Goal: Information Seeking & Learning: Learn about a topic

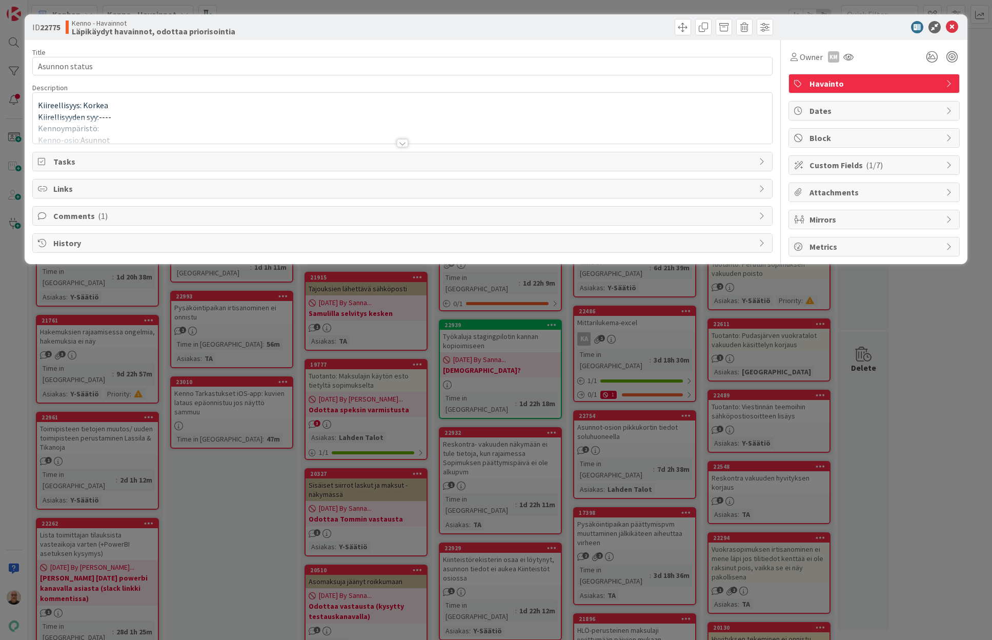
click at [406, 142] on div at bounding box center [402, 143] width 11 height 8
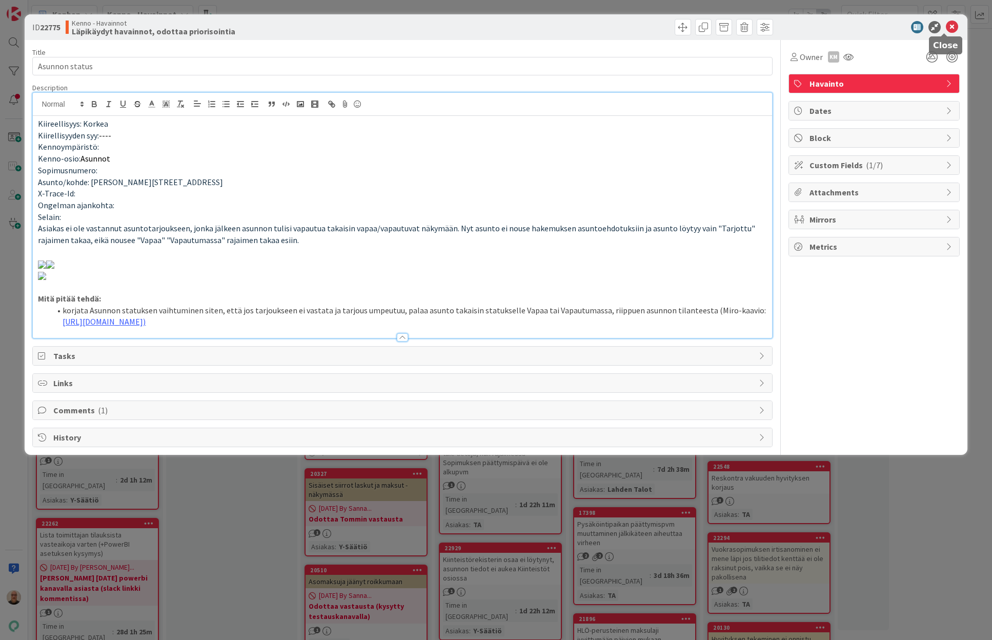
click at [946, 25] on icon at bounding box center [952, 27] width 12 height 12
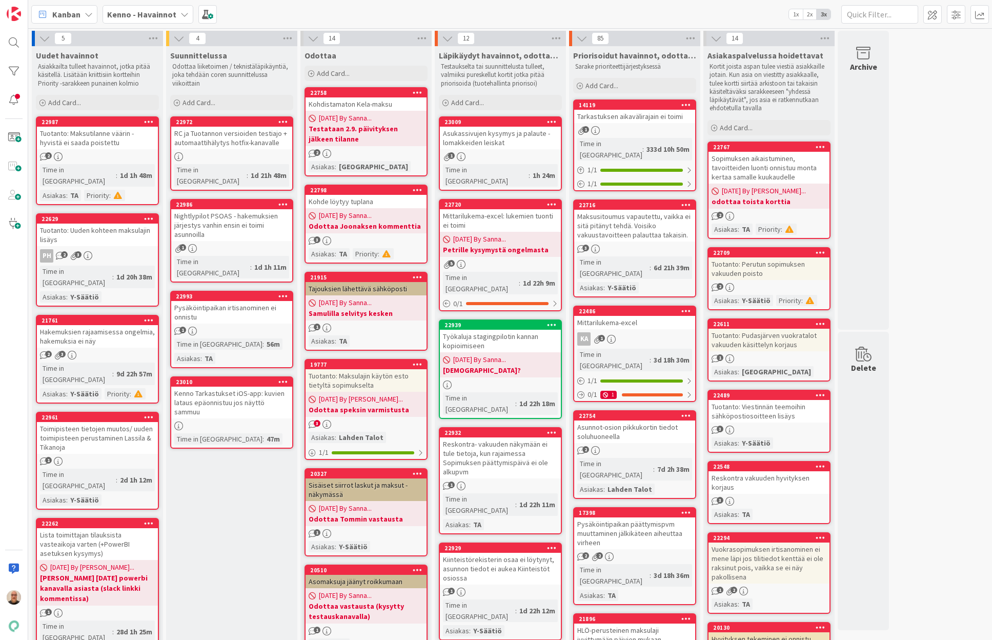
click at [234, 387] on div "Kenno Tarkastukset iOS-app: kuvien lataus epäonnistuu jos näyttö sammuu" at bounding box center [231, 403] width 121 height 32
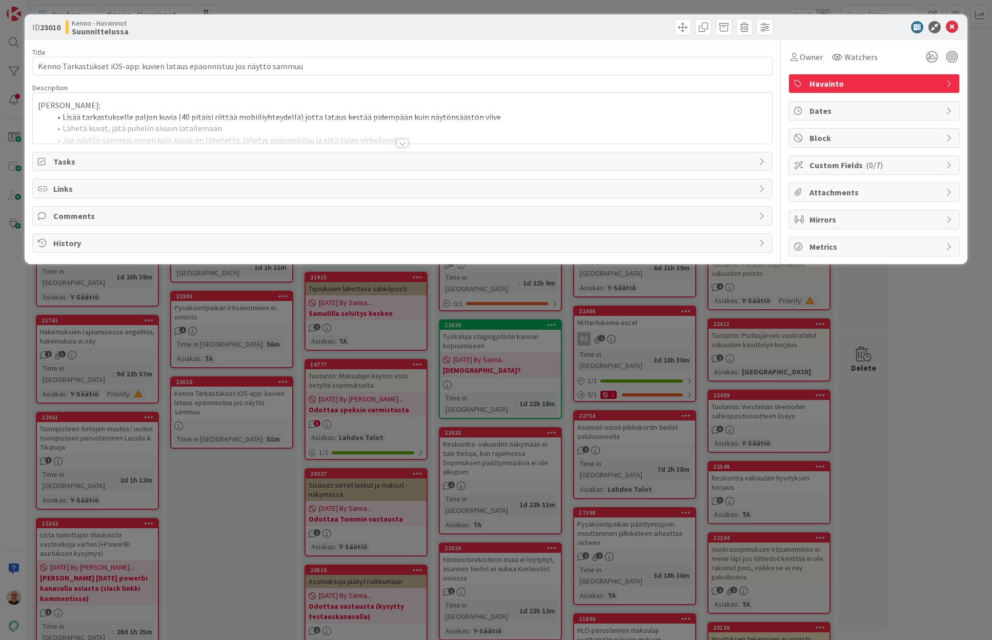
click at [403, 142] on div at bounding box center [402, 143] width 11 height 8
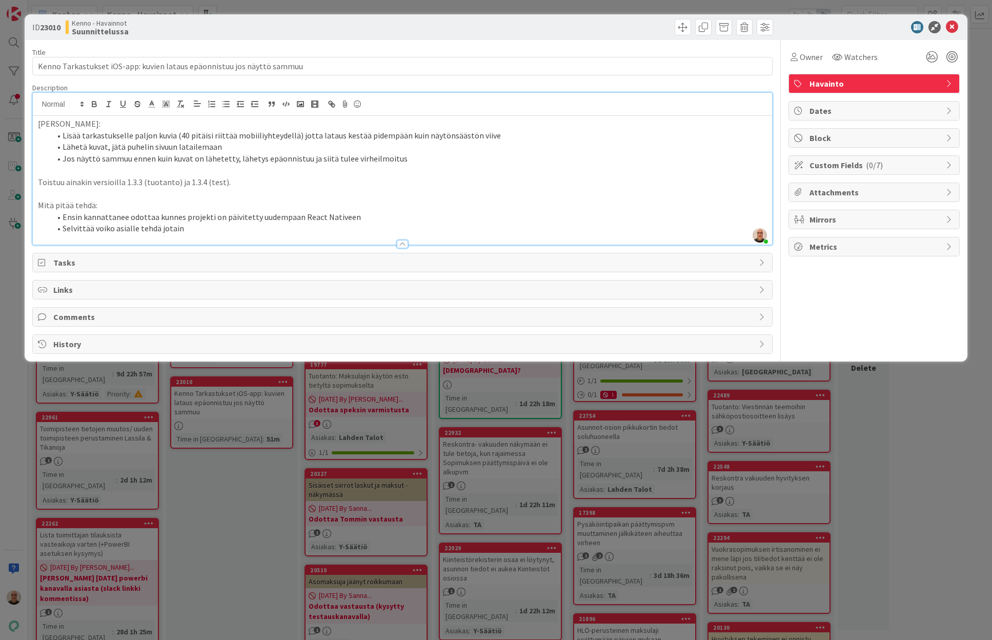
click at [261, 179] on p "Toistuu ainakin versioilla 1.3.3 (tuotanto) ja 1.3.4 (test)." at bounding box center [402, 182] width 729 height 12
click at [67, 160] on li "Jos näyttö sammuu ennen kuin kuvat on lähetetty, lähetys epäonnistuu ja siitä t…" at bounding box center [408, 159] width 716 height 12
drag, startPoint x: 234, startPoint y: 158, endPoint x: 433, endPoint y: 152, distance: 199.5
click at [433, 153] on li "Jos näyttö sammuu ennen kuin kuvat on lähetetty, lähetys epäonnistuu ja siitä t…" at bounding box center [408, 159] width 716 height 12
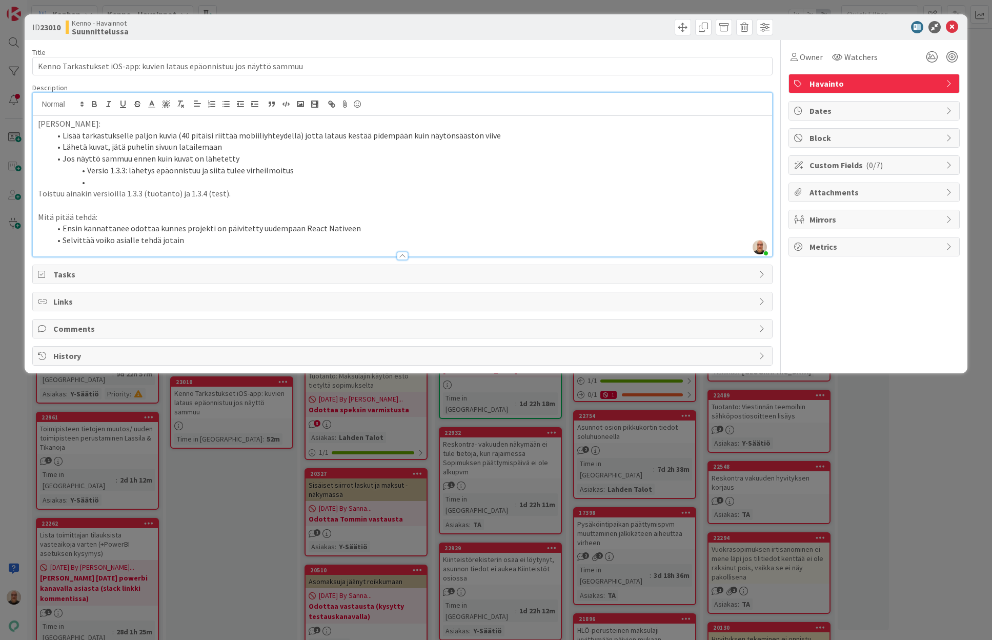
click at [124, 169] on li "Versio 1.3.3: lähetys epäonnistuu ja siitä tulee virheilmoitus" at bounding box center [408, 171] width 716 height 12
click at [127, 172] on li "Versio 1.3.3: lähetys epäonnistuu ja siitä tulee virheilmoitus" at bounding box center [408, 171] width 716 height 12
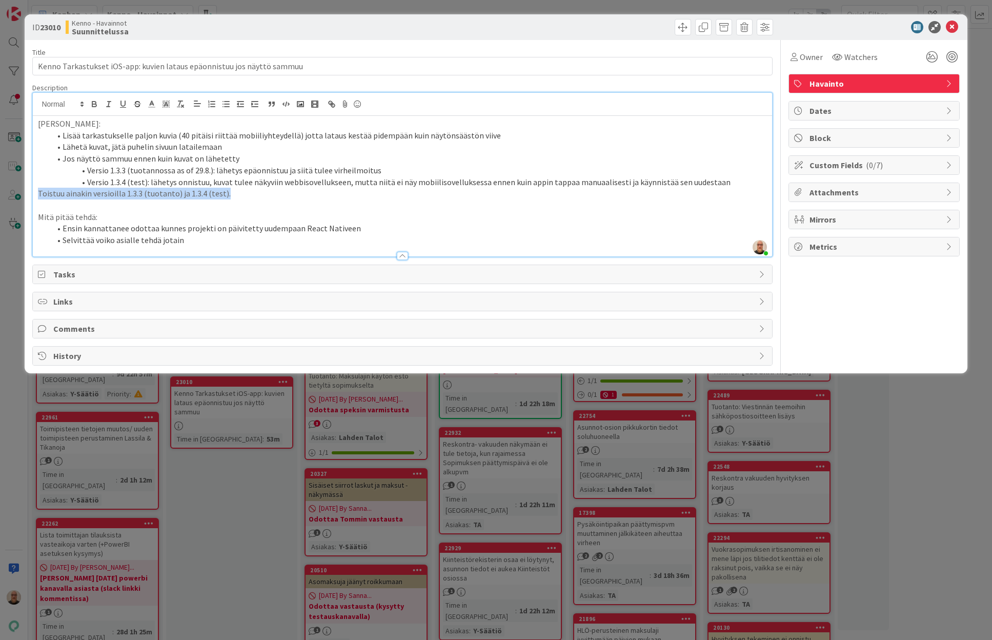
drag, startPoint x: 239, startPoint y: 190, endPoint x: 32, endPoint y: 189, distance: 207.1
click at [32, 189] on div "ID 23010 Kenno - Havainnot Suunnittelussa Title 71 / 128 Kenno Tarkastukset iOS…" at bounding box center [496, 193] width 942 height 359
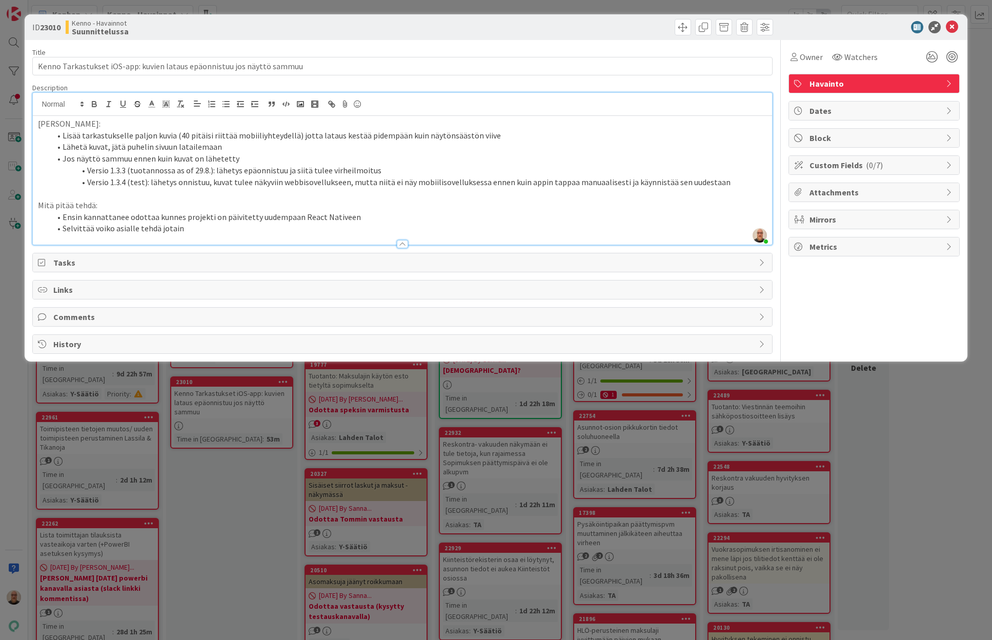
click at [486, 181] on li "Versio 1.3.4 (test): lähetys onnistuu, kuvat tulee näkyviin webbisovellukseen, …" at bounding box center [408, 182] width 716 height 12
click at [528, 178] on li "Versio 1.3.4 (test): lähetys onnistuu, kuvat tulee näkyviin webbisovellukseen, …" at bounding box center [408, 182] width 716 height 12
drag, startPoint x: 519, startPoint y: 180, endPoint x: 482, endPoint y: 180, distance: 36.9
click at [482, 180] on li "Versio 1.3.4 (test): lähetys onnistuu, kuvat tulee näkyviin webbisovellukseen, …" at bounding box center [408, 182] width 716 height 12
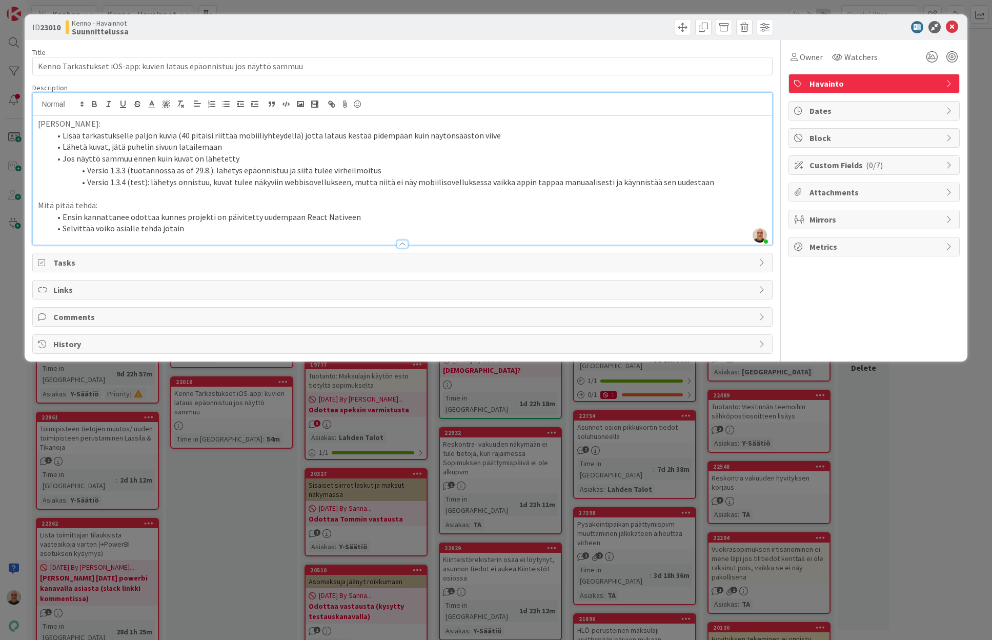
click at [549, 181] on li "Versio 1.3.4 (test): lähetys onnistuu, kuvat tulee näkyviin webbisovellukseen, …" at bounding box center [408, 182] width 716 height 12
drag, startPoint x: 647, startPoint y: 177, endPoint x: 708, endPoint y: 175, distance: 61.5
click at [708, 176] on li "Versio 1.3.4 (test): lähetys onnistuu, kuvat tulee näkyviin webbisovellukseen, …" at bounding box center [408, 182] width 716 height 12
click at [267, 226] on li "Selvittää voiko asialle tehdä jotain" at bounding box center [408, 229] width 716 height 12
click at [246, 508] on div "ID 23010 Kenno - Havainnot Suunnittelussa Title 71 / 128 Kenno Tarkastukset iOS…" at bounding box center [496, 320] width 992 height 640
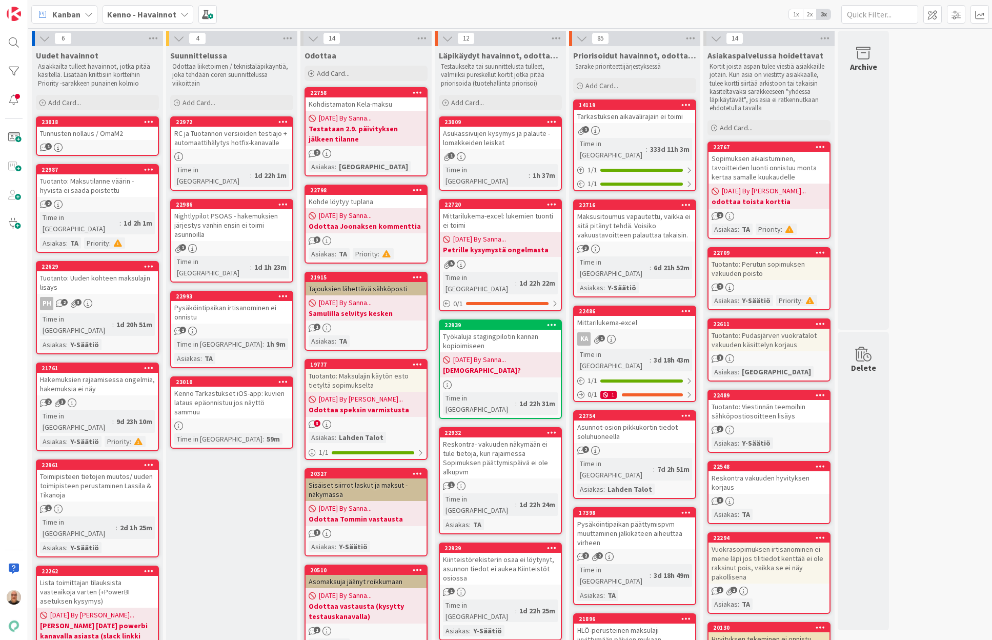
click at [211, 388] on div "Kenno Tarkastukset iOS-app: kuvien lataus epäonnistuu jos näyttö sammuu" at bounding box center [231, 403] width 121 height 32
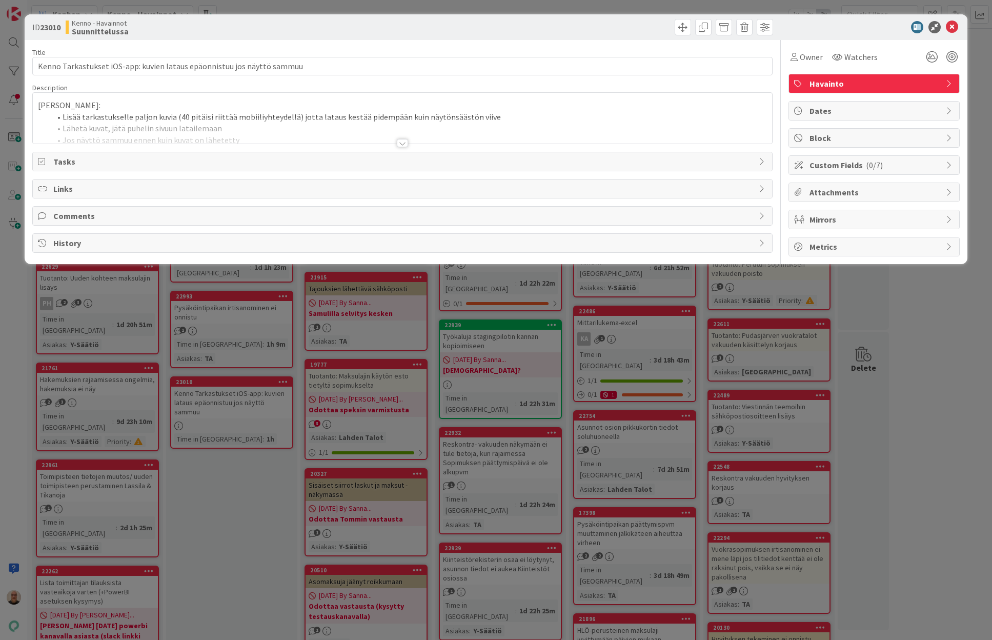
click at [402, 145] on div at bounding box center [402, 143] width 11 height 8
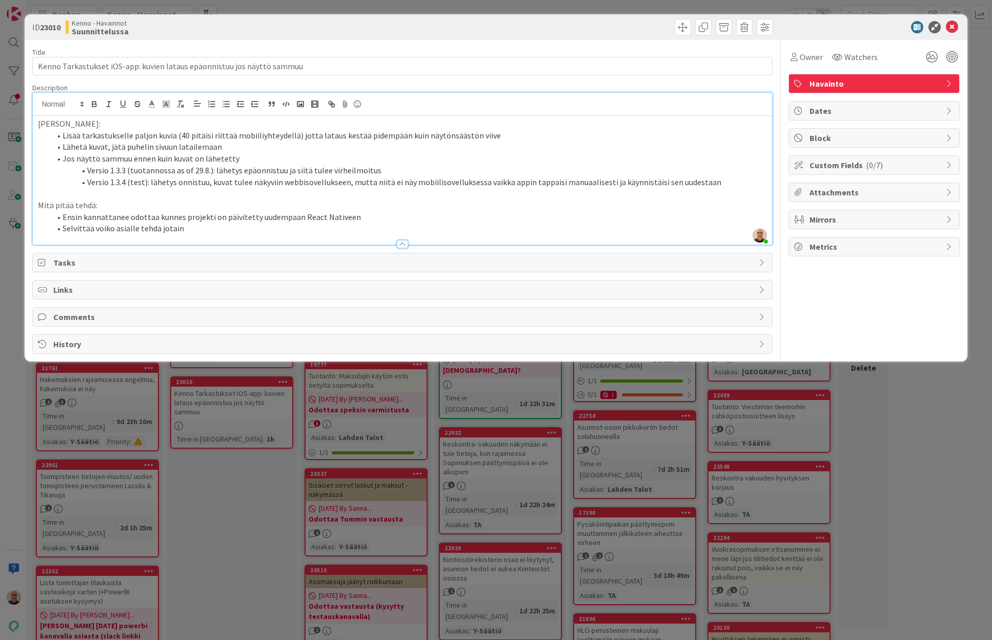
click at [374, 167] on li "Versio 1.3.3 (tuotannossa as of 29.8.): lähetys epäonnistuu ja siitä tulee virh…" at bounding box center [408, 171] width 716 height 12
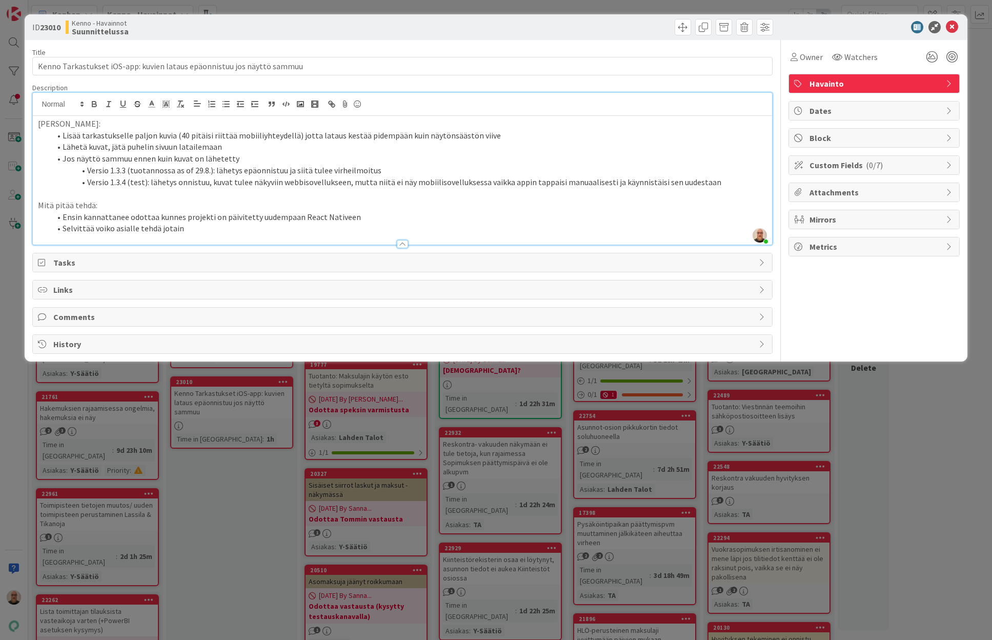
click at [199, 211] on li "Ensin kannattanee odottaa kunnes projekti on päivitetty uudempaan React Nativeen" at bounding box center [408, 217] width 716 height 12
click at [310, 211] on li "Ensin kannattanee odottaa kunnes projekti on päivitetty uudempaan React Nativeen" at bounding box center [408, 217] width 716 height 12
drag, startPoint x: 345, startPoint y: 184, endPoint x: 728, endPoint y: 182, distance: 383.5
click at [728, 182] on li "Versio 1.3.4 (test): lähetys onnistuu, kuvat tulee näkyviin webbisovellukseen, …" at bounding box center [408, 182] width 716 height 12
click at [130, 196] on p at bounding box center [402, 194] width 729 height 12
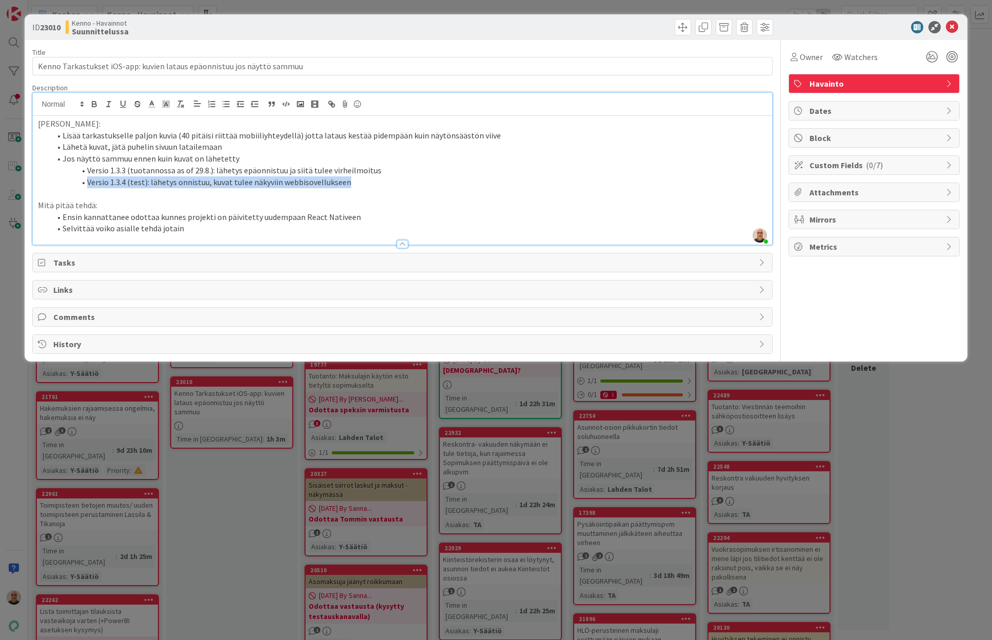
drag, startPoint x: 371, startPoint y: 179, endPoint x: 411, endPoint y: 164, distance: 43.0
click at [411, 164] on ol "Lisää tarkastukselle paljon kuvia (40 pitäisi riittää mobiiliyhteydellä) jotta …" at bounding box center [402, 159] width 729 height 58
click at [957, 25] on icon at bounding box center [952, 27] width 12 height 12
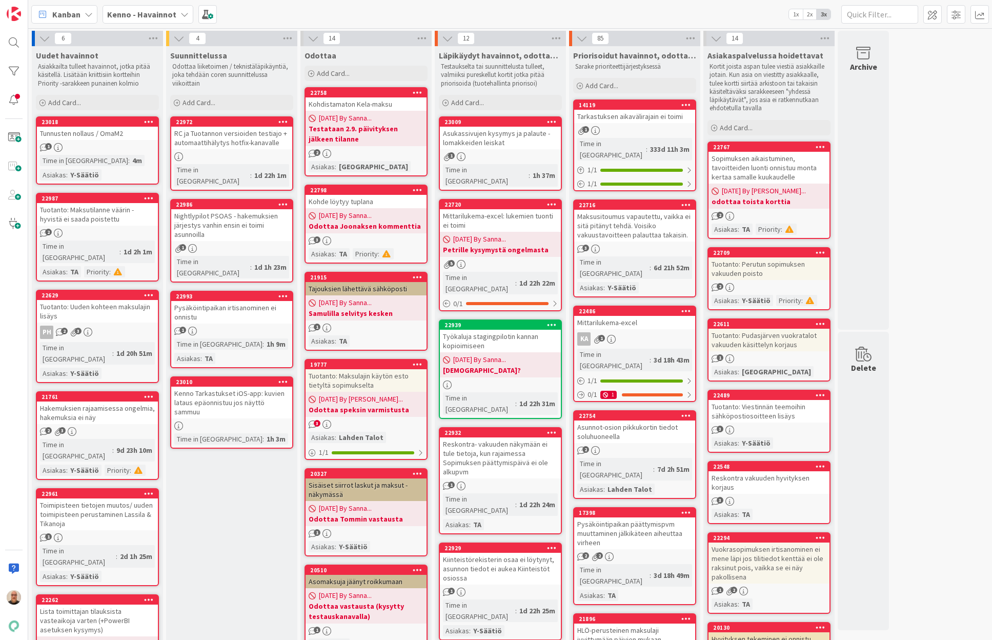
click at [212, 388] on div "Kenno Tarkastukset iOS-app: kuvien lataus epäonnistuu jos näyttö sammuu" at bounding box center [231, 403] width 121 height 32
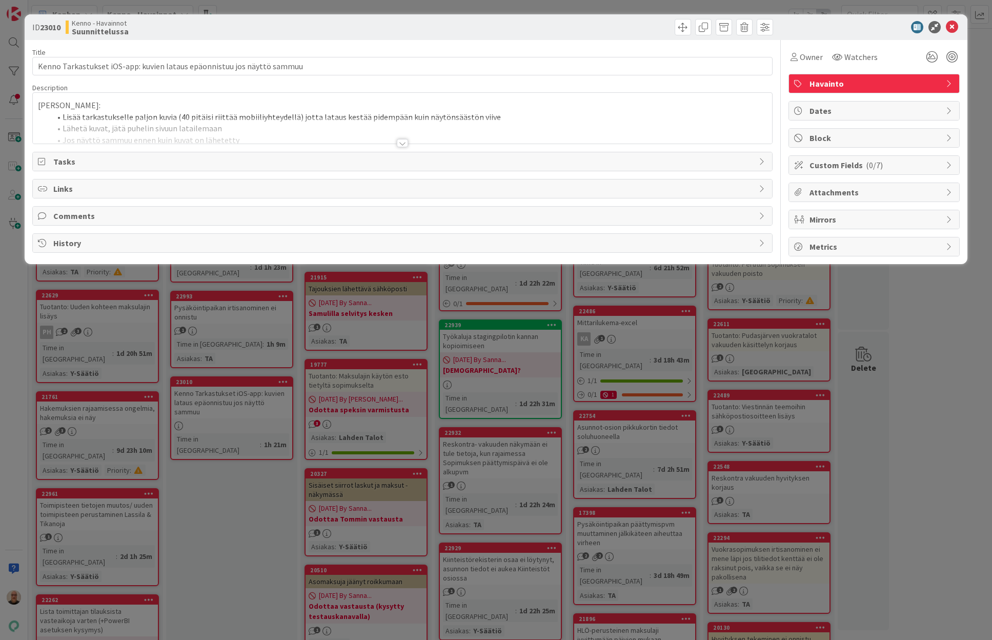
click at [406, 142] on div at bounding box center [402, 143] width 11 height 8
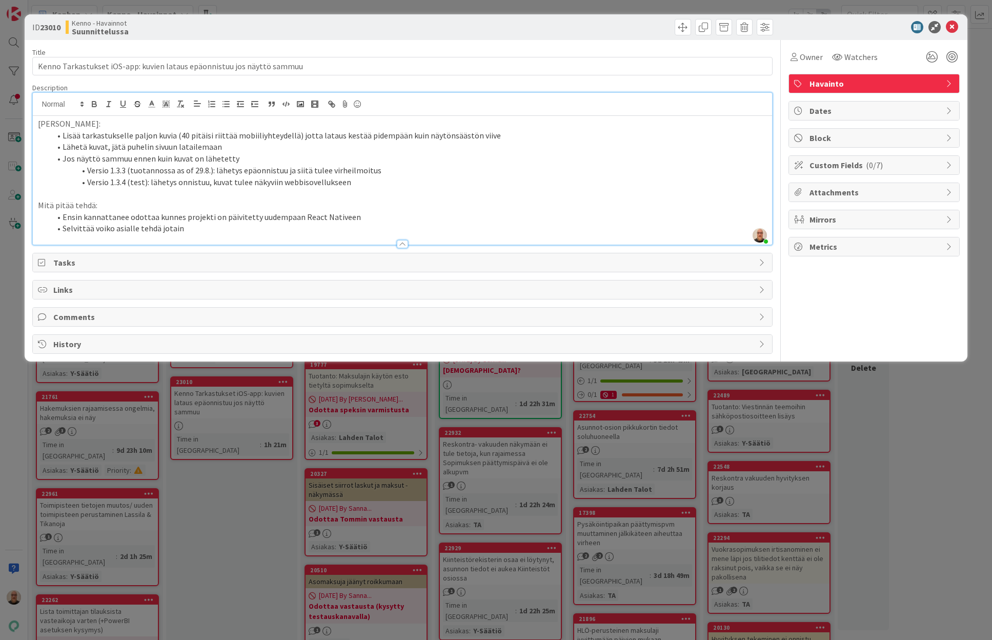
click at [364, 172] on li "Versio 1.3.3 (tuotannossa as of 29.8.): lähetys epäonnistuu ja siitä tulee virh…" at bounding box center [408, 171] width 716 height 12
click at [362, 176] on li "Versio 1.3.4 (test): lähetys onnistuu, kuvat tulee näkyviin webbisovellukseen" at bounding box center [408, 182] width 716 height 12
click at [63, 158] on li "Jos näyttö sammuu ennen kuin kuvat on lähetetty" at bounding box center [408, 159] width 716 height 12
click at [392, 165] on li "Versio 1.3.3 (tuotannossa as of 29.8.): lähetys epäonnistuu ja siitä tulee virh…" at bounding box center [408, 171] width 716 height 12
drag, startPoint x: 207, startPoint y: 183, endPoint x: 409, endPoint y: 184, distance: 201.5
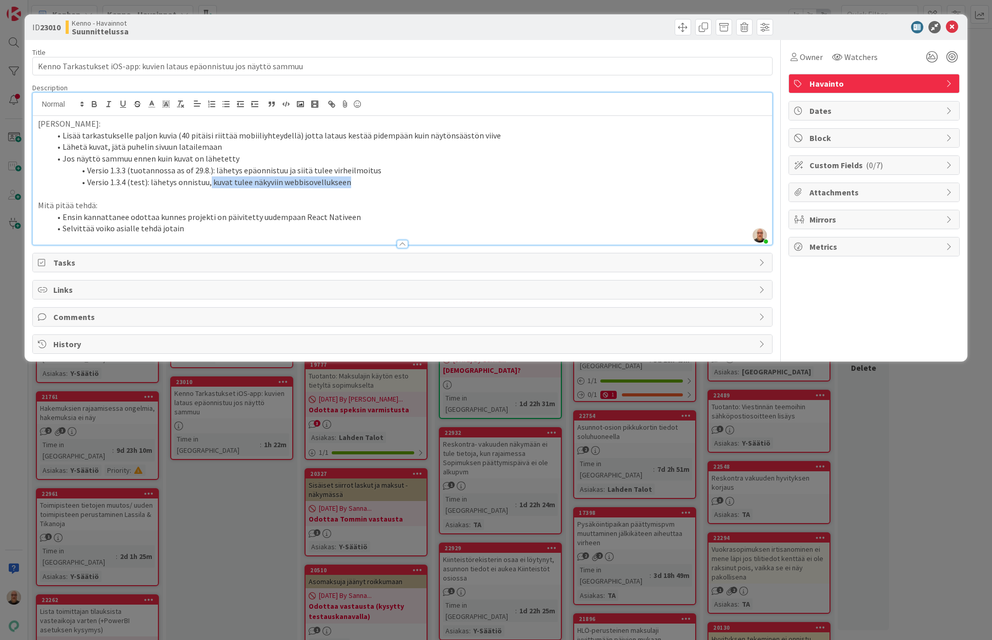
click at [409, 184] on li "Versio 1.3.4 (test): lähetys onnistuu, kuvat tulee näkyviin webbisovellukseen" at bounding box center [408, 182] width 716 height 12
drag, startPoint x: 176, startPoint y: 183, endPoint x: 375, endPoint y: 180, distance: 199.5
click at [375, 180] on li "Versio 1.3.4 (test): lähetys onnistuu, kuvat tulee näkyviin webbisovellukseen" at bounding box center [408, 182] width 716 height 12
drag, startPoint x: 328, startPoint y: 181, endPoint x: 325, endPoint y: 159, distance: 21.8
click at [325, 159] on ol "Lisää tarkastukselle paljon kuvia (40 pitäisi riittää mobiiliyhteydellä) jotta …" at bounding box center [402, 159] width 729 height 58
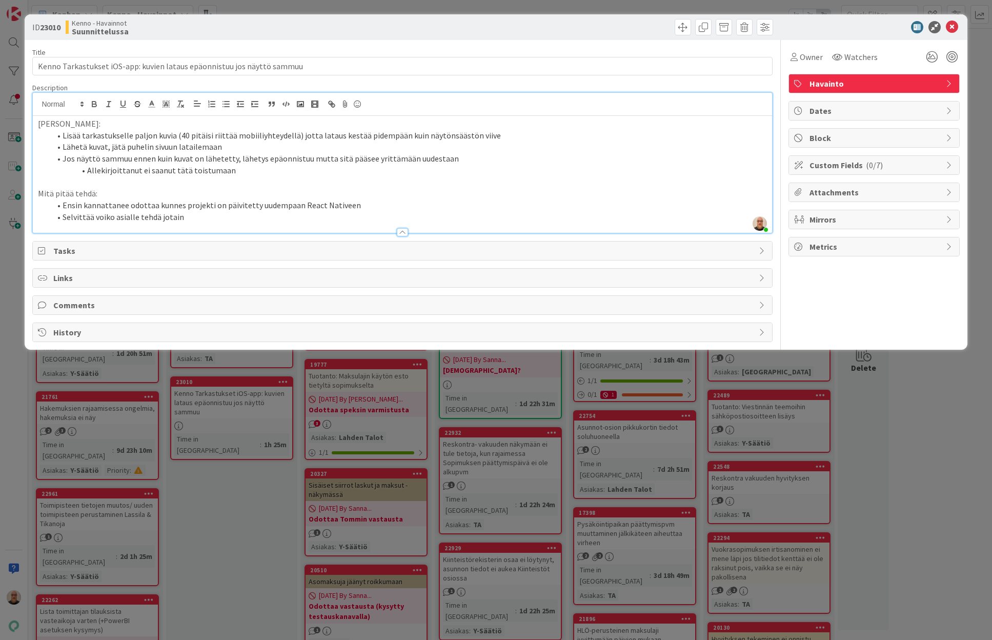
click at [185, 134] on li "Lisää tarkastukselle paljon kuvia (40 pitäisi riittää mobiiliyhteydellä) jotta …" at bounding box center [408, 136] width 716 height 12
click at [266, 167] on li "Allekirjoittanut ei saanut tätä toistumaan" at bounding box center [408, 171] width 716 height 12
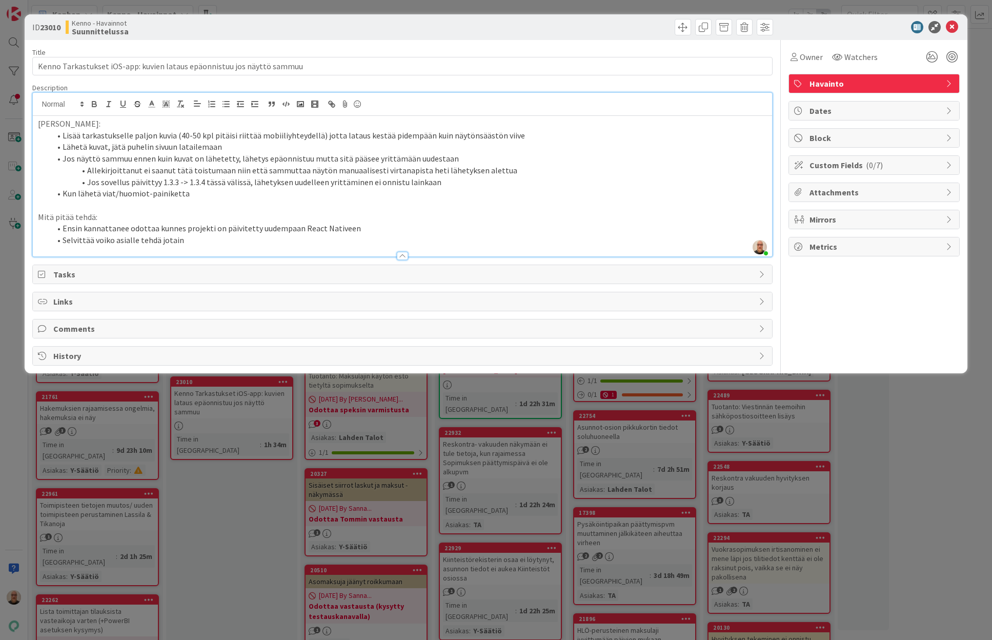
drag, startPoint x: 243, startPoint y: 195, endPoint x: 483, endPoint y: 180, distance: 240.9
click at [483, 180] on ol "Lisää tarkastukselle paljon kuvia (40-50 kpl pitäisi riittää mobiiliyhteydellä)…" at bounding box center [402, 165] width 729 height 70
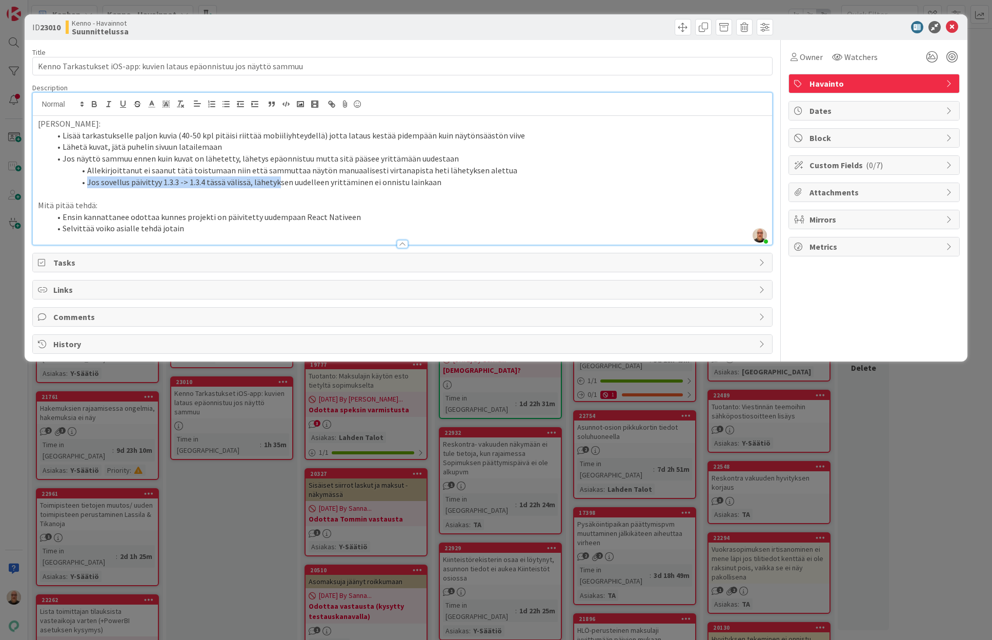
drag, startPoint x: 89, startPoint y: 181, endPoint x: 277, endPoint y: 178, distance: 187.7
click at [277, 178] on li "Jos sovellus päivittyy 1.3.3 -> 1.3.4 tässä välissä, lähetyksen uudelleen yritt…" at bounding box center [408, 182] width 716 height 12
click at [206, 183] on li "Jos sovellus päivittyy 1.3.3 -> 1.3.4 tässä välissä, lähetyksen uudelleen yritt…" at bounding box center [408, 182] width 716 height 12
click at [163, 183] on li "Jos sovellus päivittyy 1.3.3 -> 1.3.4 tässä välissä, lähetyksen uudelleen yritt…" at bounding box center [408, 182] width 716 height 12
click at [91, 179] on li "Jos sovellus päivittyy (1.3.3 -> 1.3.4) tässä välissä, lähetyksen uudelleen yri…" at bounding box center [408, 182] width 716 height 12
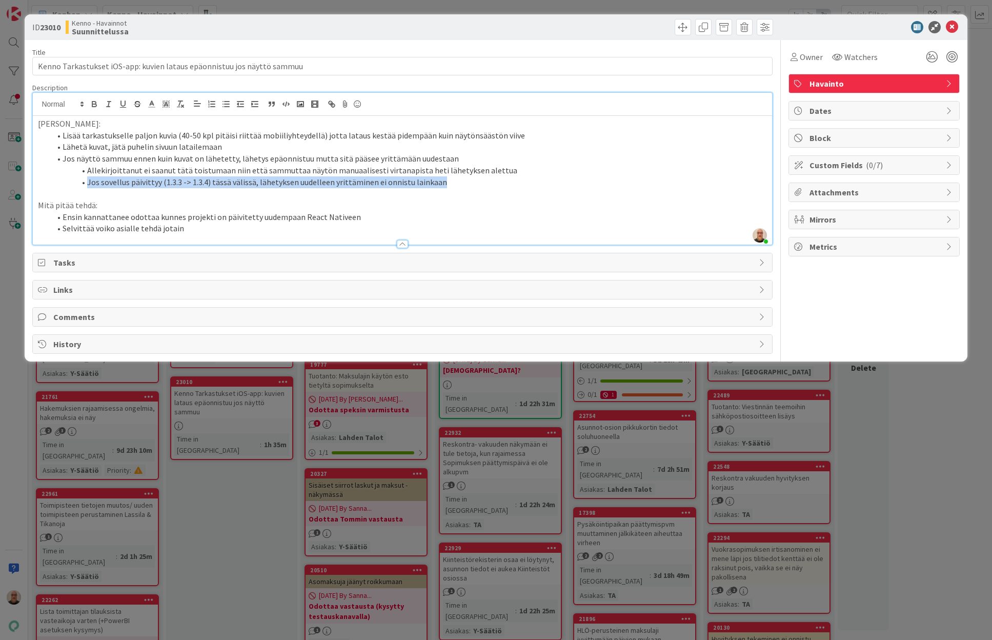
drag, startPoint x: 87, startPoint y: 180, endPoint x: 450, endPoint y: 181, distance: 363.0
click at [450, 181] on li "Jos sovellus päivittyy (1.3.3 -> 1.3.4) tässä välissä, lähetyksen uudelleen yri…" at bounding box center [408, 182] width 716 height 12
click at [380, 211] on li "Ensin kannattanee odottaa kunnes projekti on päivitetty uudempaan React Nativeen" at bounding box center [408, 217] width 716 height 12
click at [64, 224] on li "Selvittää voiko asialle tehdä jotain" at bounding box center [408, 229] width 716 height 12
click at [373, 168] on li "Allekirjoittanut ei saanut tätä toistumaan niin että sammuttaa näytön manuaalis…" at bounding box center [408, 171] width 716 height 12
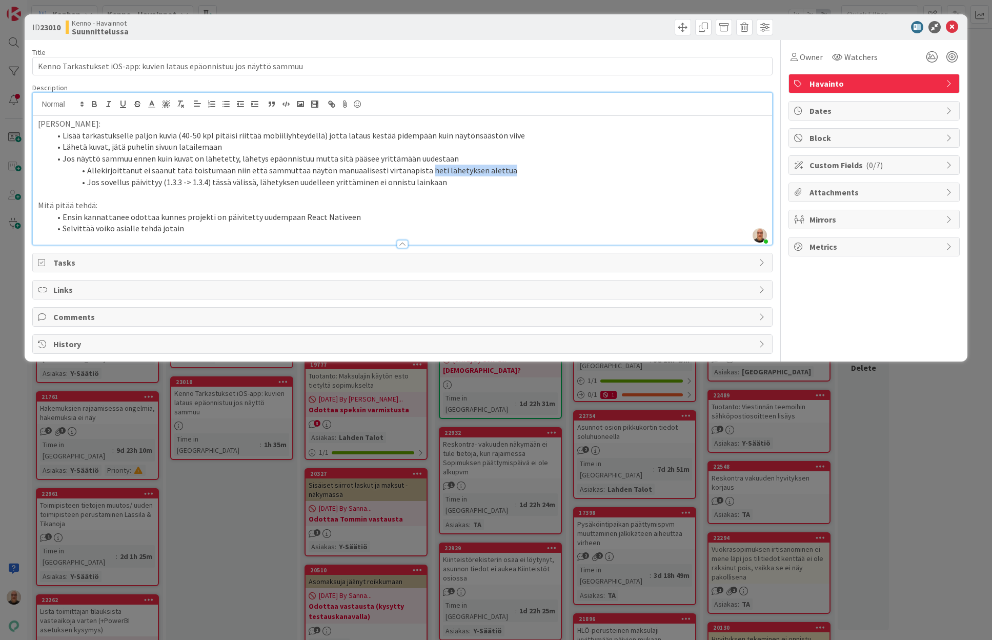
drag, startPoint x: 416, startPoint y: 170, endPoint x: 522, endPoint y: 170, distance: 105.6
click at [522, 170] on li "Allekirjoittanut ei saanut tätä toistumaan niin että sammuttaa näytön manuaalis…" at bounding box center [408, 171] width 716 height 12
click at [174, 200] on p "Mitä pitää tehdä:" at bounding box center [402, 205] width 729 height 12
click at [157, 154] on li "Jos näyttö sammuu ennen kuin kuvat on lähetetty, lähetys epäonnistuu mutta sitä…" at bounding box center [408, 159] width 716 height 12
click at [306, 158] on li "Jos näyttö sammuu ennen kuin kuvat on lähetetty, lähetys epäonnistuu mutta sitä…" at bounding box center [408, 159] width 716 height 12
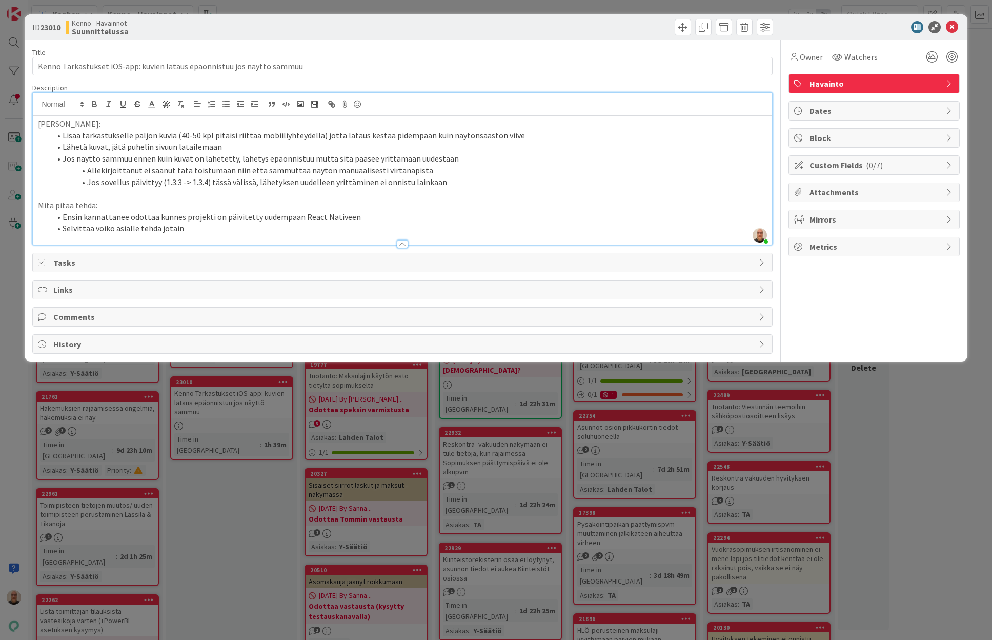
click at [403, 192] on p at bounding box center [402, 194] width 729 height 12
click at [951, 24] on icon at bounding box center [952, 27] width 12 height 12
